Goal: Find contact information: Find contact information

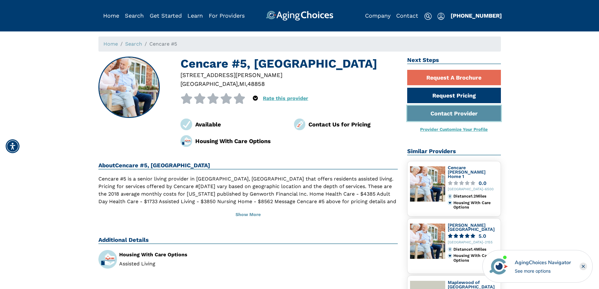
click at [426, 113] on link "Contact Provider" at bounding box center [454, 113] width 94 height 15
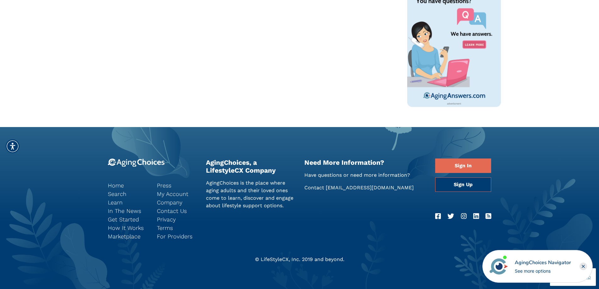
scroll to position [450, 0]
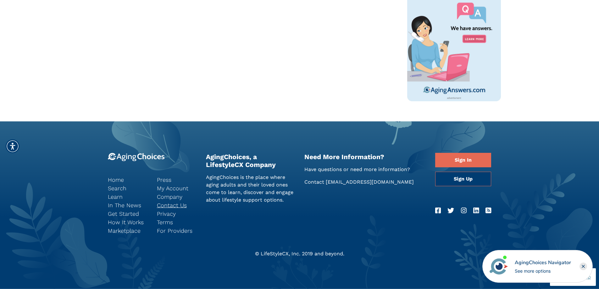
click at [169, 201] on link "Contact Us" at bounding box center [177, 205] width 40 height 8
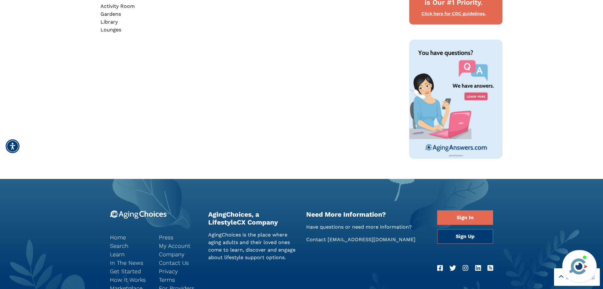
scroll to position [387, 0]
